Goal: Check status

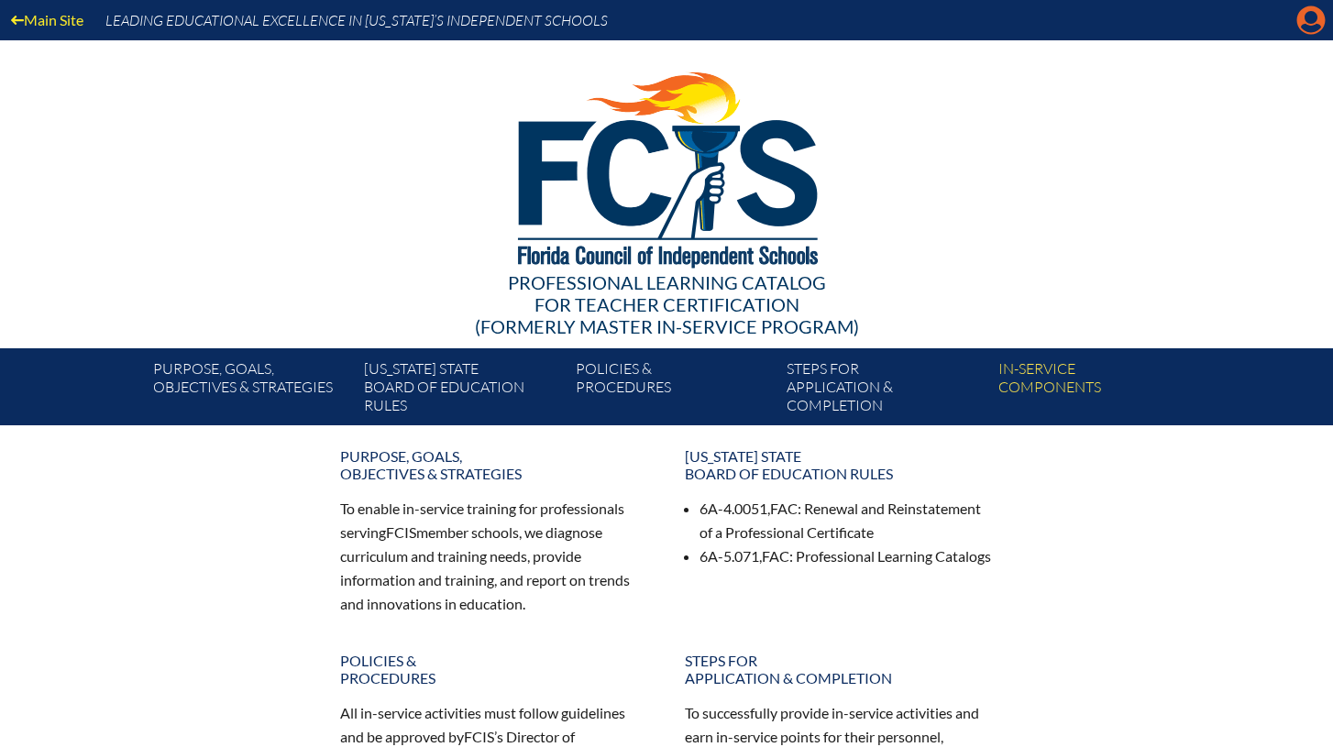
click at [1312, 25] on icon at bounding box center [1311, 20] width 28 height 28
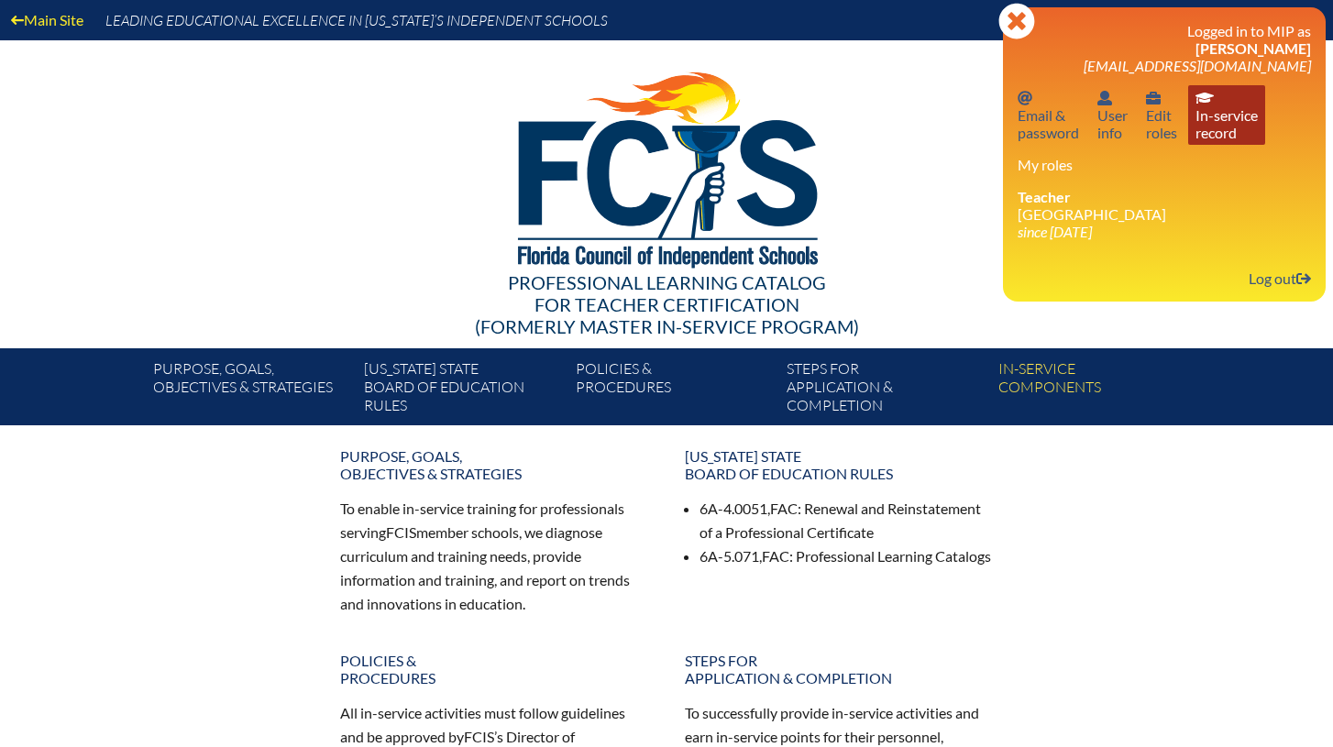
click at [1226, 126] on link "In-service record In-service record" at bounding box center [1226, 115] width 77 height 60
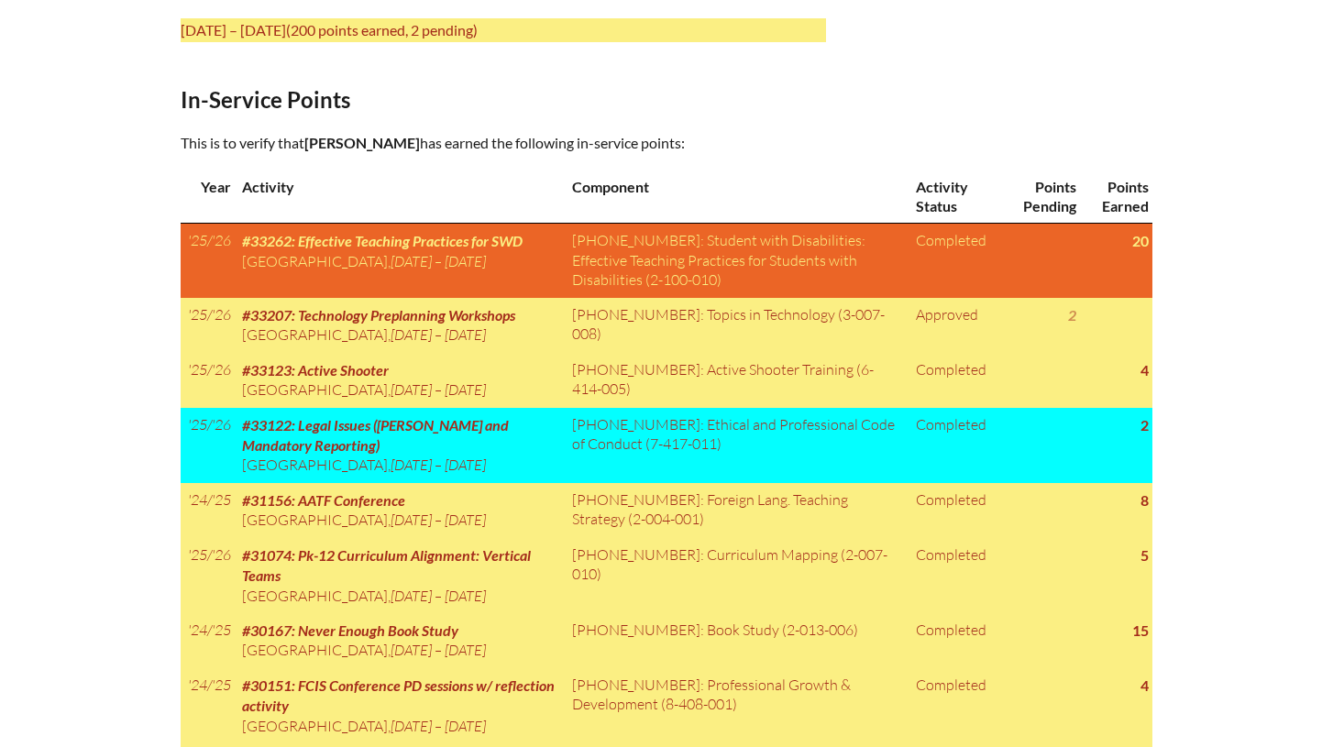
scroll to position [788, 0]
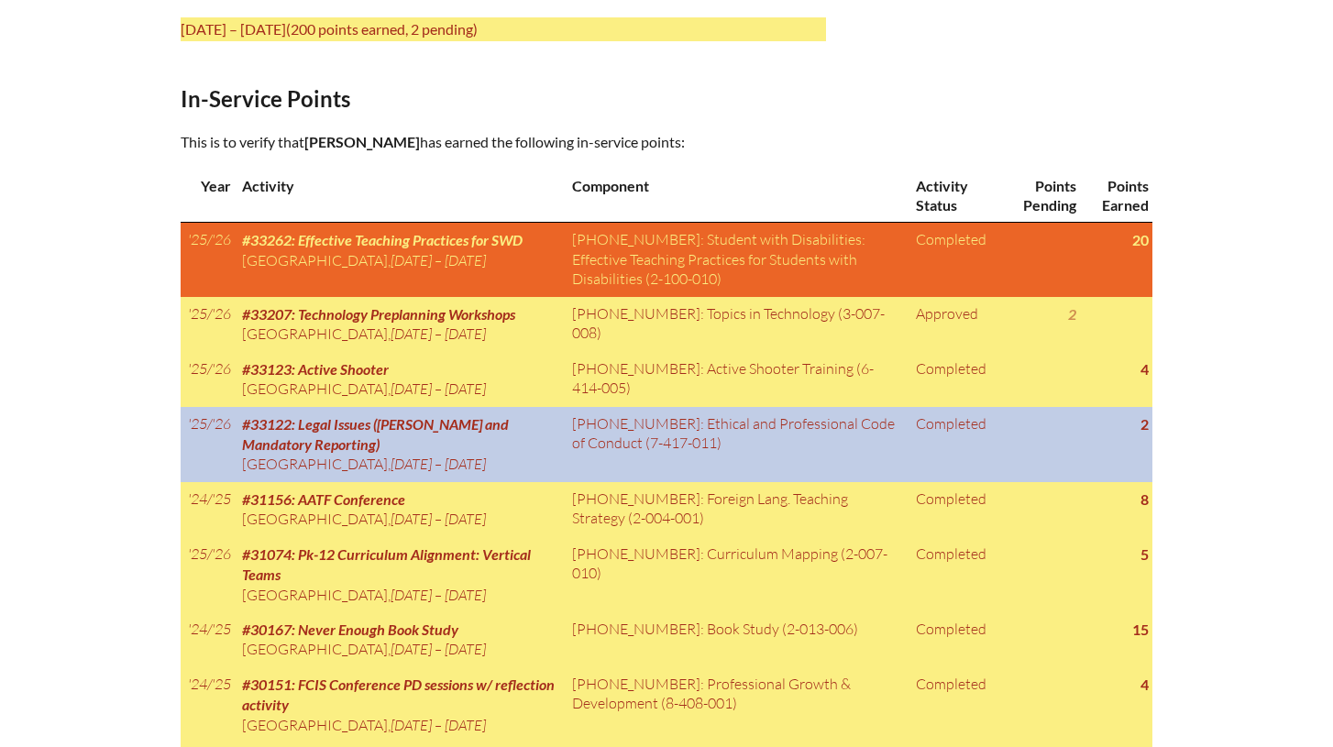
click at [1020, 470] on td at bounding box center [1041, 444] width 79 height 75
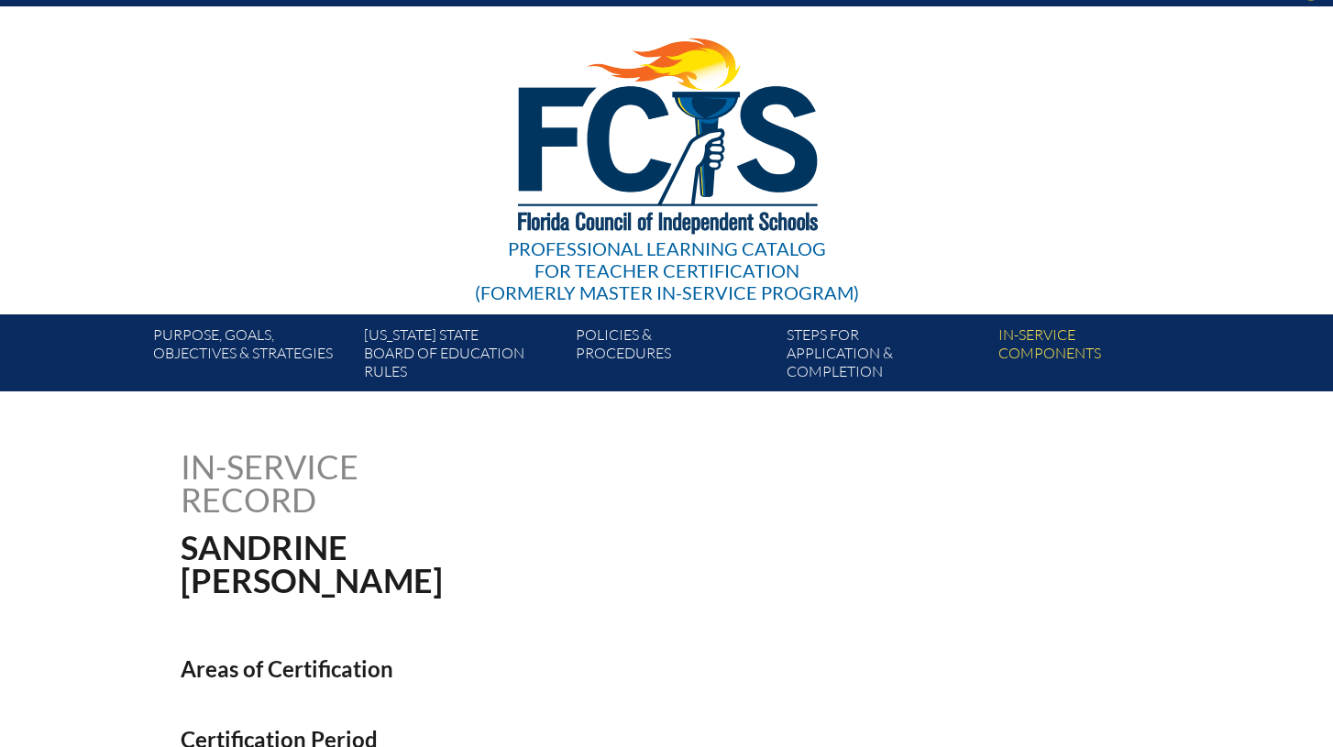
scroll to position [0, 0]
